Goal: Task Accomplishment & Management: Use online tool/utility

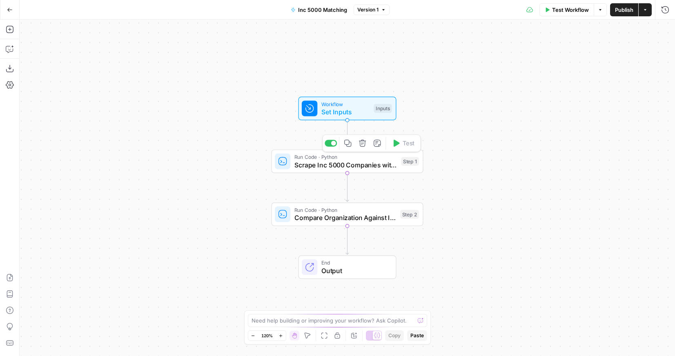
click at [322, 166] on span "Scrape Inc 5000 Companies with Authentication" at bounding box center [345, 165] width 103 height 10
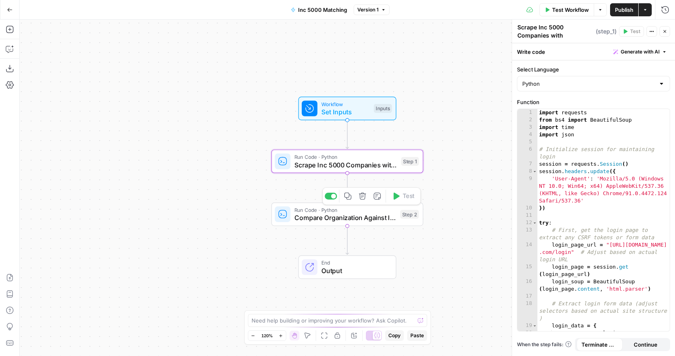
click at [311, 225] on div "Run Code · Python Compare Organization Against Inc 5000 List Step 2 Copy step D…" at bounding box center [348, 215] width 152 height 24
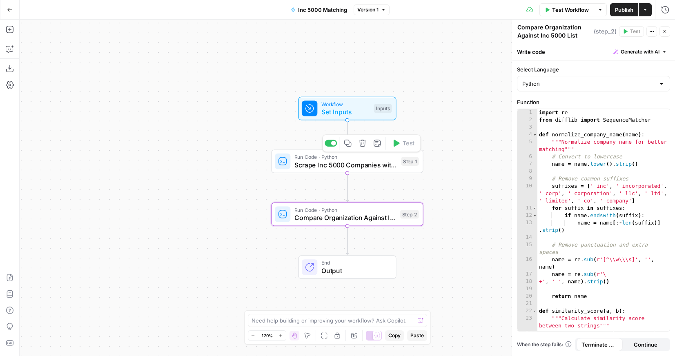
click at [313, 163] on span "Scrape Inc 5000 Companies with Authentication" at bounding box center [345, 165] width 103 height 10
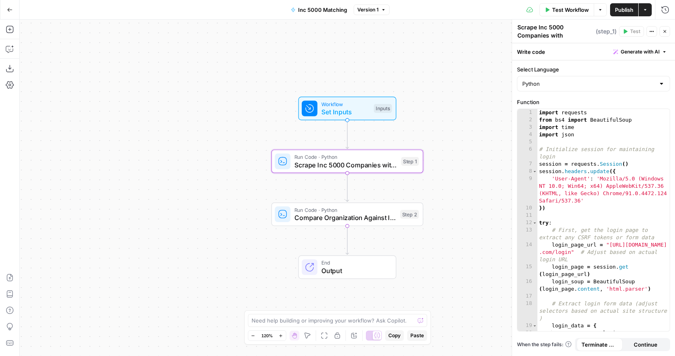
click at [11, 17] on div "Go Back" at bounding box center [10, 9] width 20 height 19
click at [10, 5] on button "Go Back" at bounding box center [9, 9] width 15 height 15
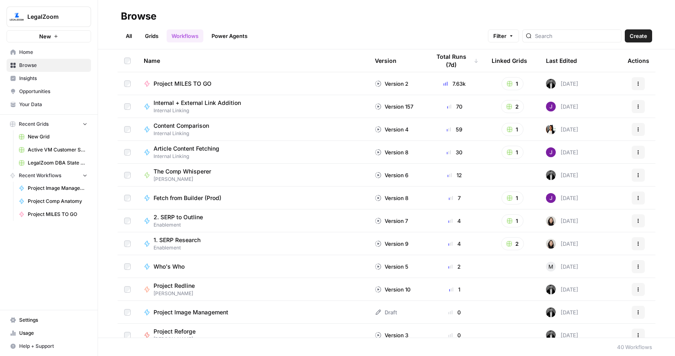
click at [32, 107] on span "Your Data" at bounding box center [53, 104] width 68 height 7
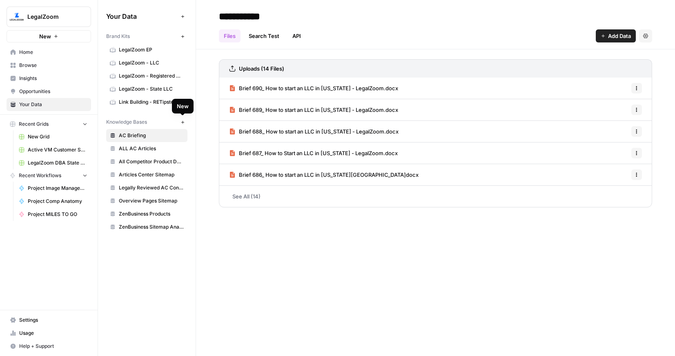
click at [184, 123] on icon "button" at bounding box center [182, 122] width 4 height 4
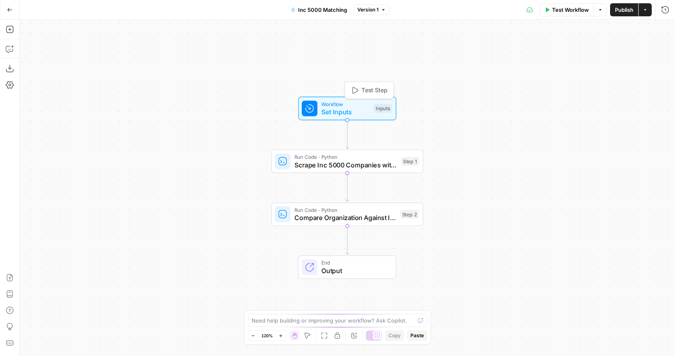
click at [343, 106] on span "Workflow" at bounding box center [345, 104] width 49 height 8
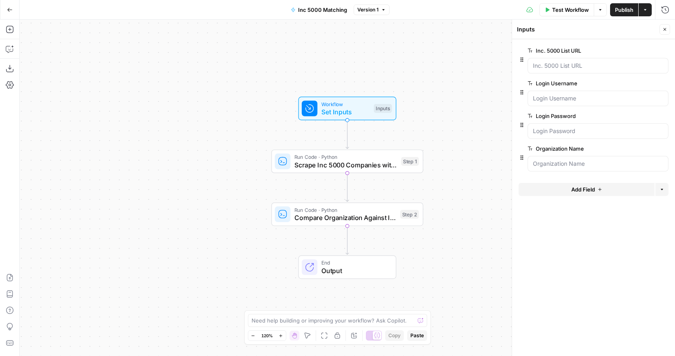
click at [578, 187] on span "Add Field" at bounding box center [583, 189] width 24 height 8
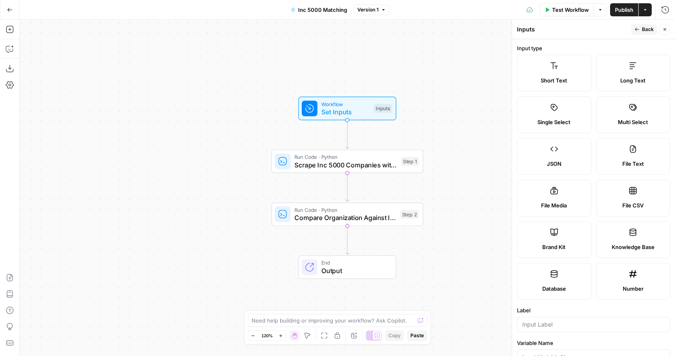
click at [627, 233] on label "Knowledge Base" at bounding box center [633, 239] width 74 height 37
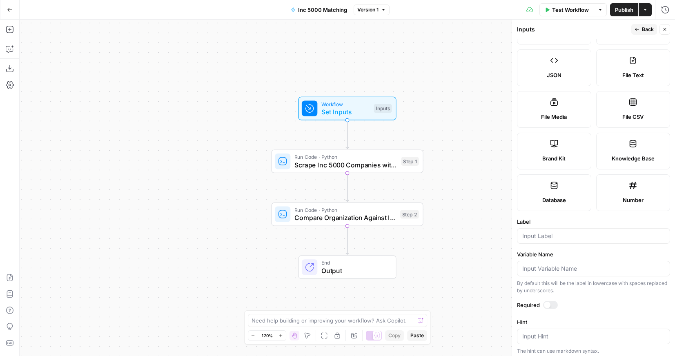
scroll to position [91, 0]
click at [584, 241] on div at bounding box center [593, 234] width 153 height 16
type input "Inc 5000 KB"
click at [553, 307] on div "Required" at bounding box center [593, 304] width 153 height 11
click at [548, 302] on div at bounding box center [547, 303] width 7 height 7
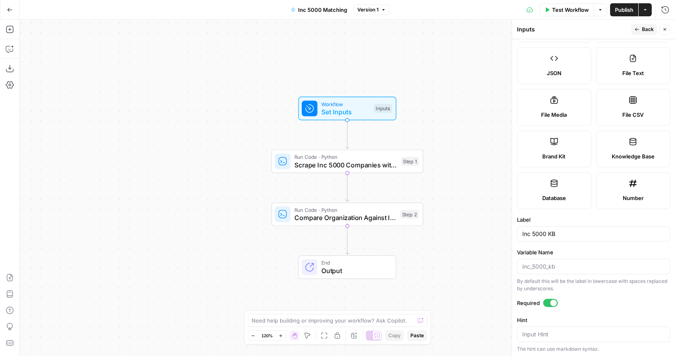
scroll to position [136, 0]
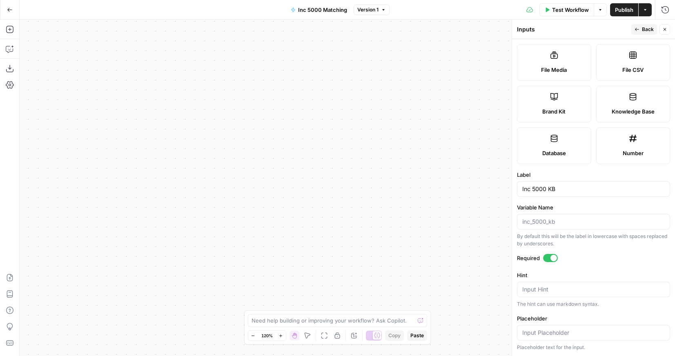
click at [663, 31] on icon "button" at bounding box center [664, 29] width 5 height 5
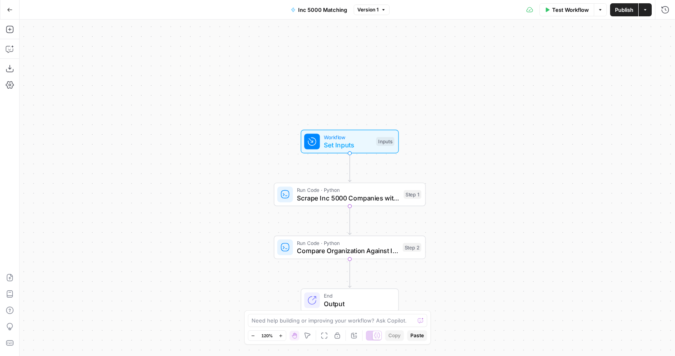
click at [353, 140] on span "Set Inputs" at bounding box center [348, 145] width 49 height 10
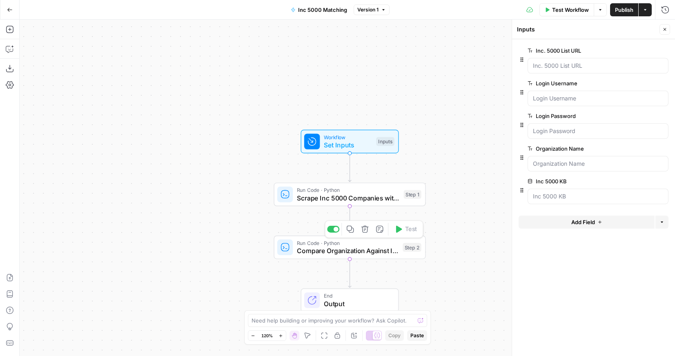
click at [383, 250] on span "Compare Organization Against Inc 5000 List" at bounding box center [348, 251] width 102 height 10
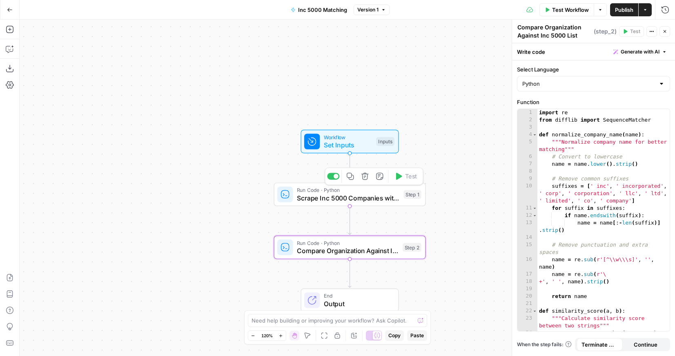
click at [357, 194] on span "Scrape Inc 5000 Companies with Authentication" at bounding box center [348, 198] width 103 height 10
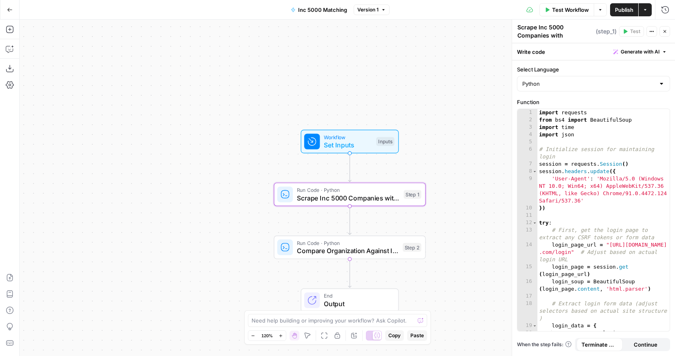
click at [9, 10] on icon "button" at bounding box center [9, 10] width 5 height 4
